Goal: Information Seeking & Learning: Learn about a topic

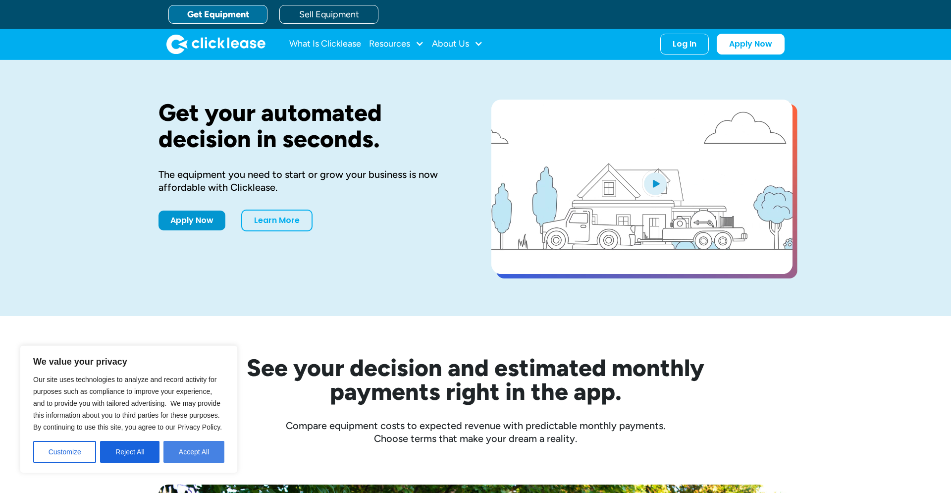
click at [193, 456] on button "Accept All" at bounding box center [193, 452] width 61 height 22
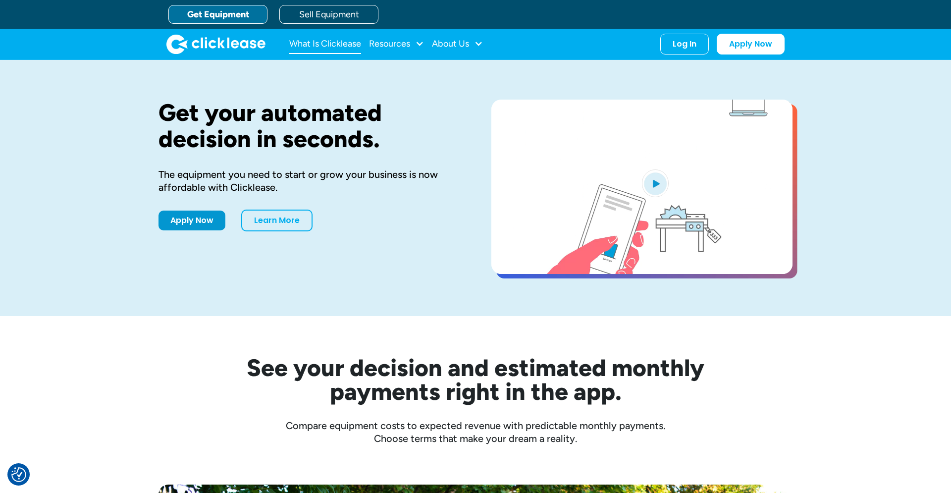
click at [337, 48] on link "What Is Clicklease" at bounding box center [325, 44] width 72 height 20
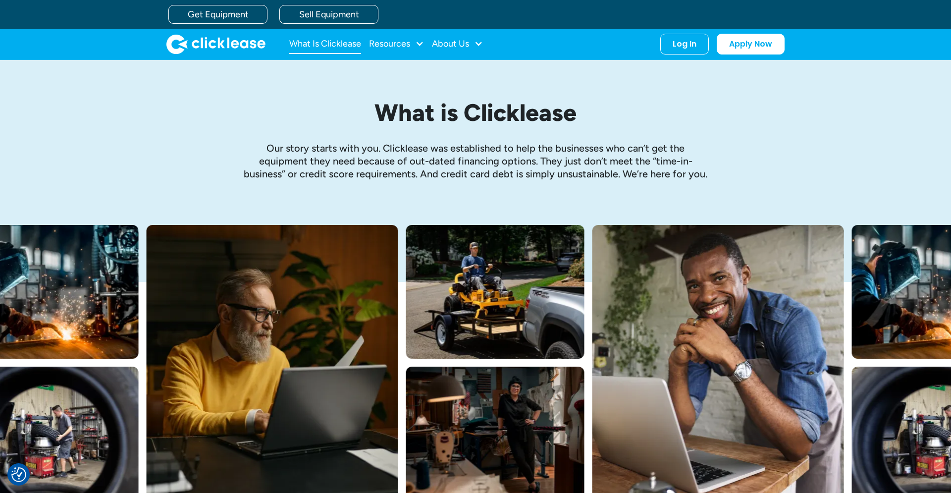
click at [346, 46] on link "What Is Clicklease" at bounding box center [325, 44] width 72 height 20
